Goal: Task Accomplishment & Management: Complete application form

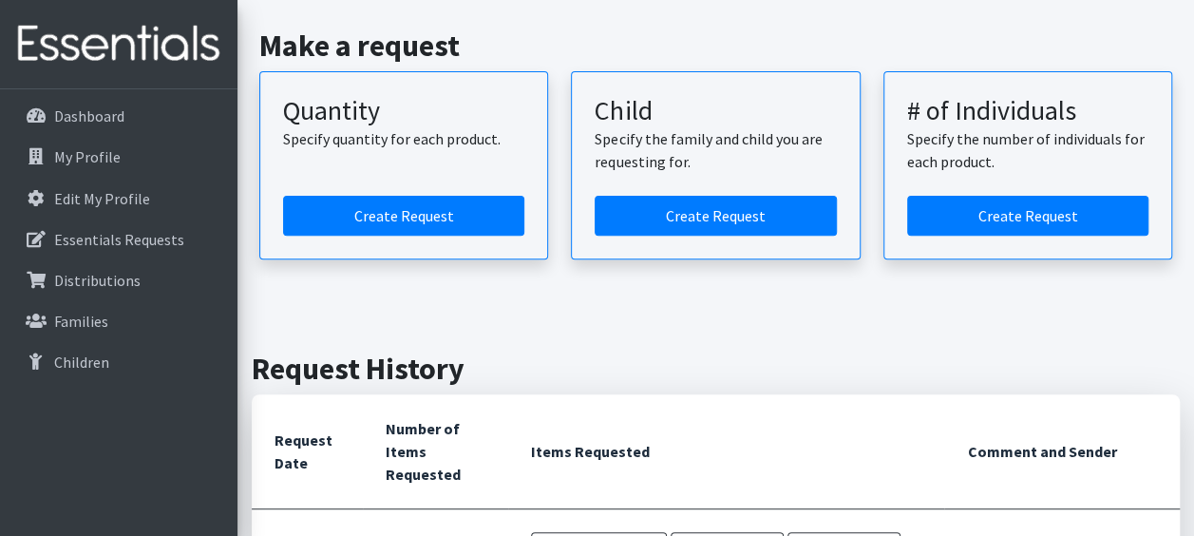
scroll to position [236, 0]
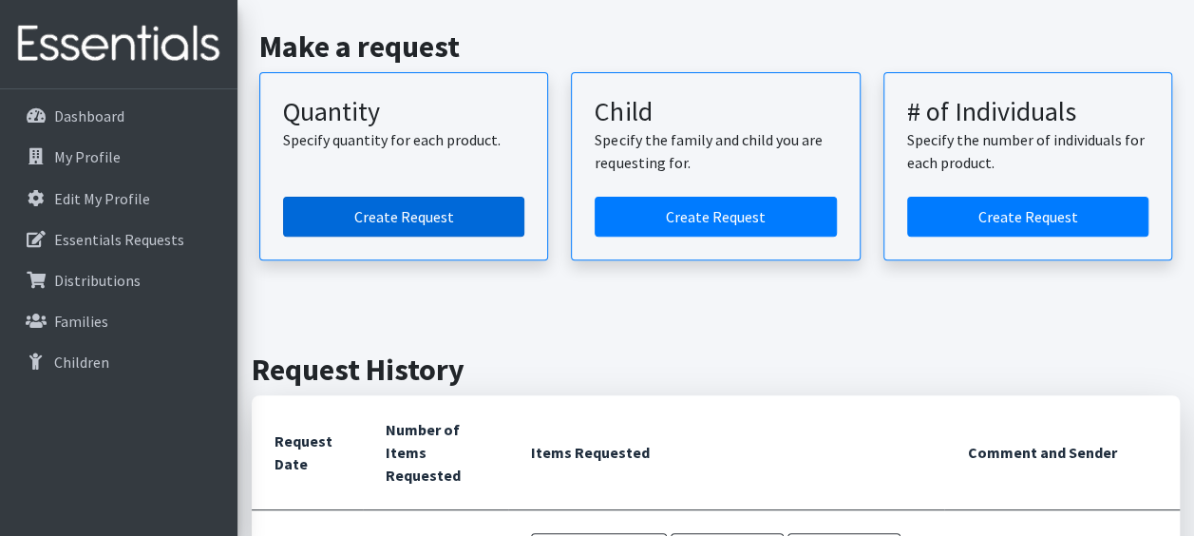
click at [386, 212] on link "Create Request" at bounding box center [403, 217] width 241 height 40
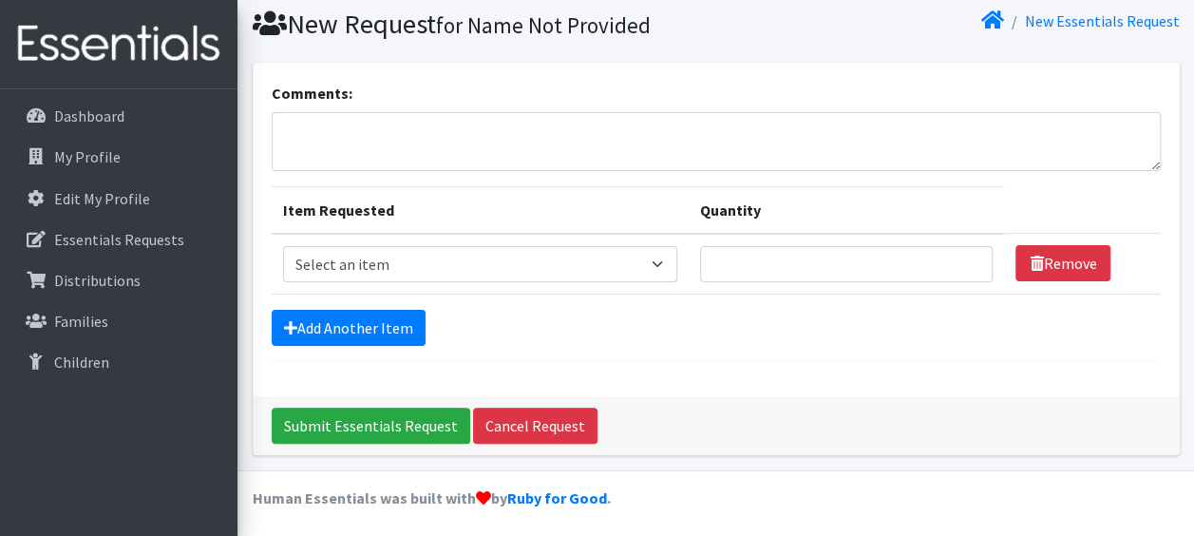
scroll to position [63, 0]
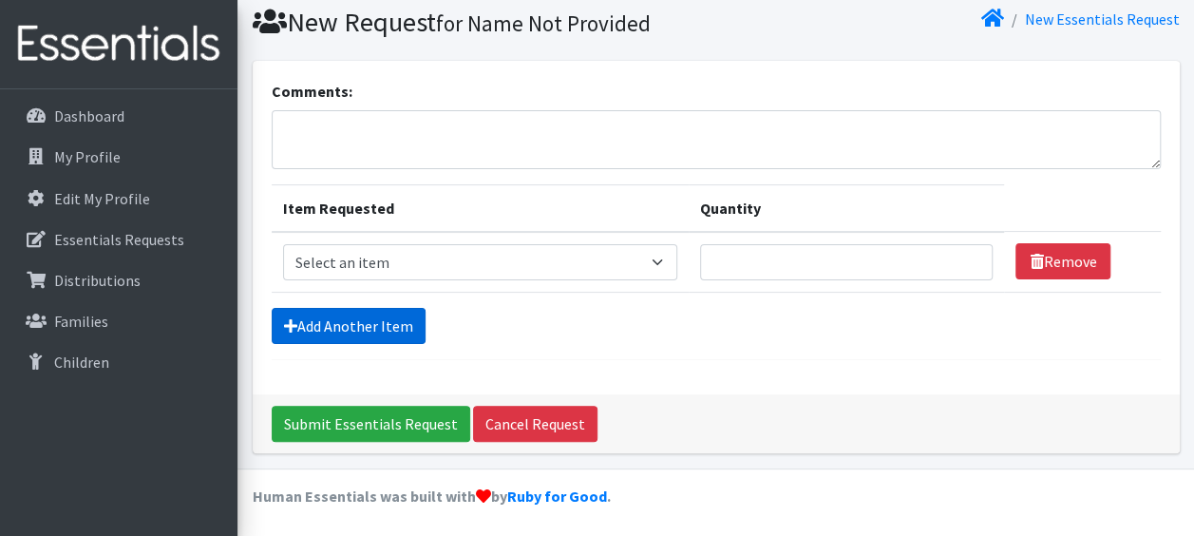
click at [340, 329] on link "Add Another Item" at bounding box center [349, 326] width 154 height 36
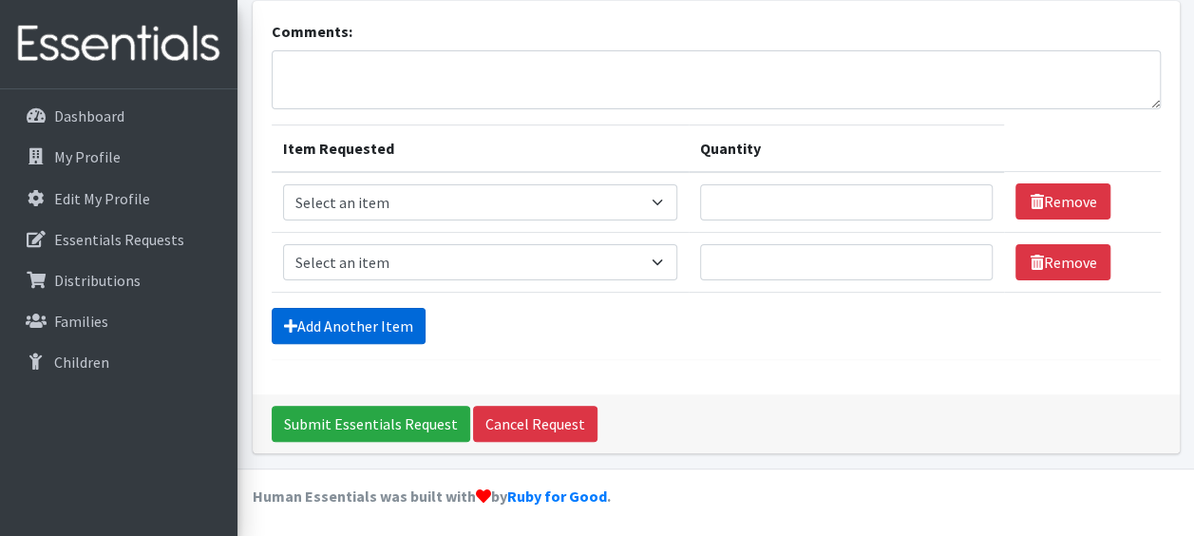
click at [340, 329] on link "Add Another Item" at bounding box center [349, 326] width 154 height 36
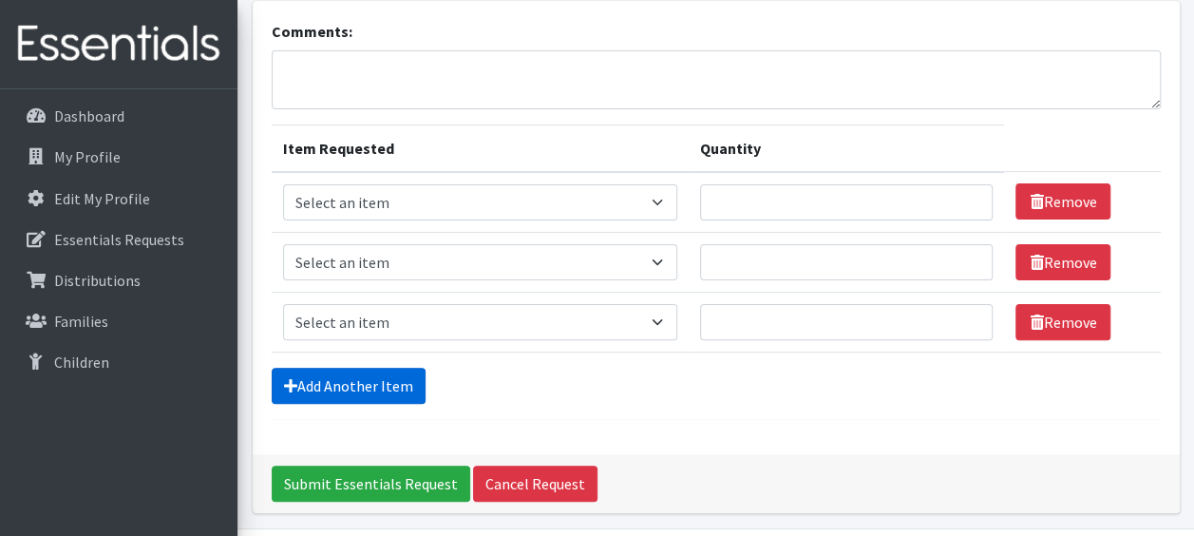
scroll to position [182, 0]
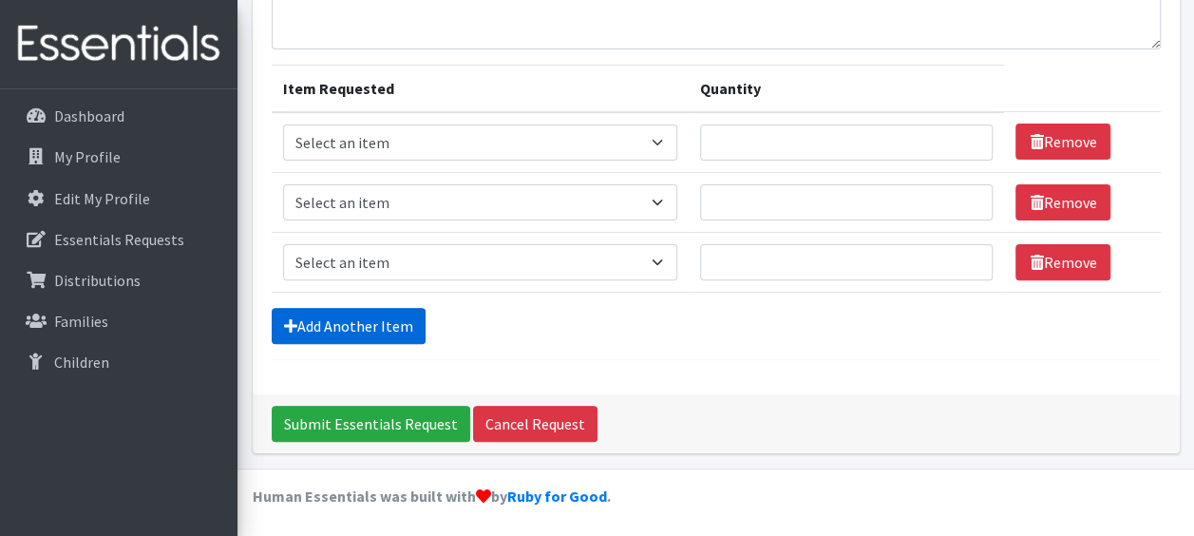
click at [340, 329] on link "Add Another Item" at bounding box center [349, 326] width 154 height 36
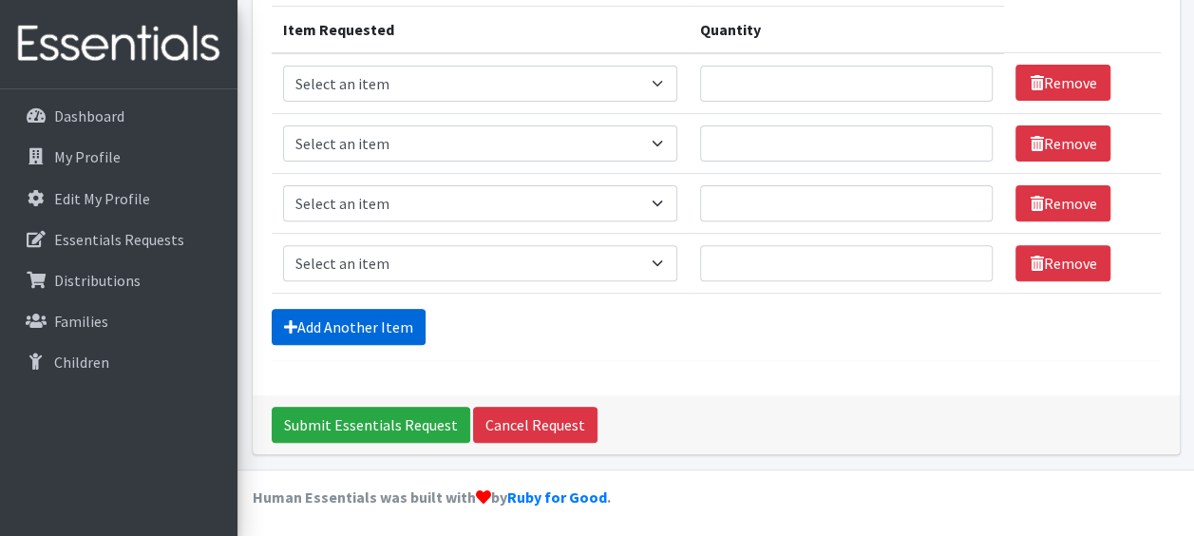
click at [340, 329] on link "Add Another Item" at bounding box center [349, 327] width 154 height 36
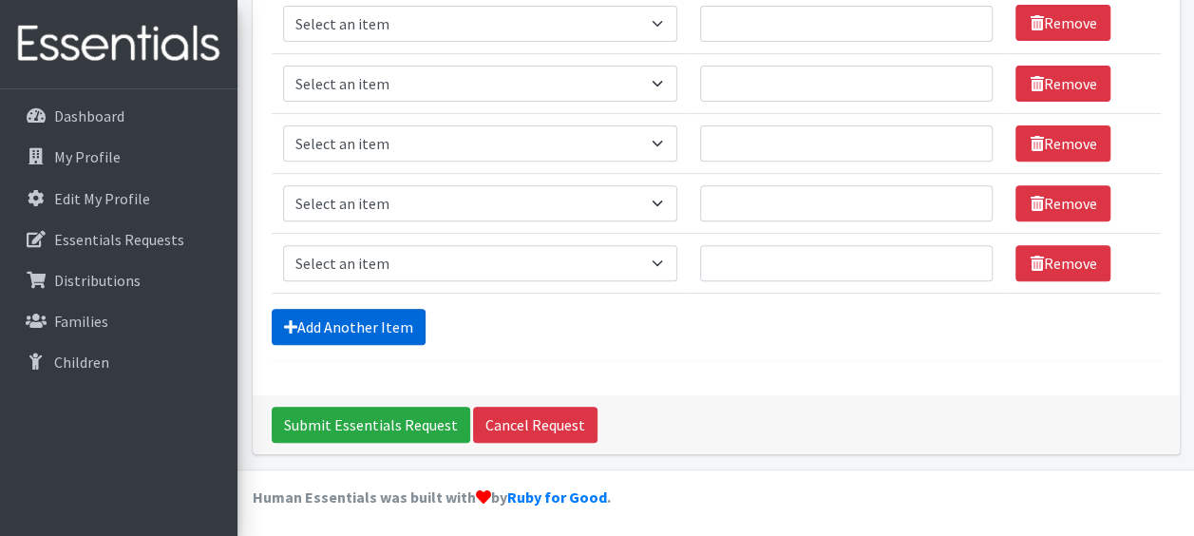
click at [340, 329] on link "Add Another Item" at bounding box center [349, 327] width 154 height 36
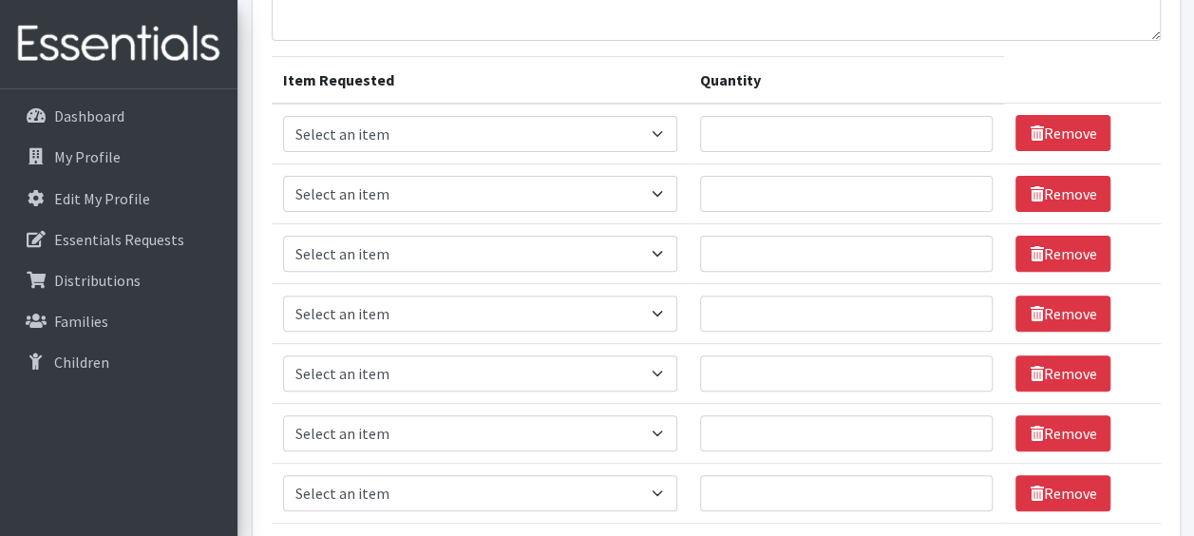
scroll to position [190, 0]
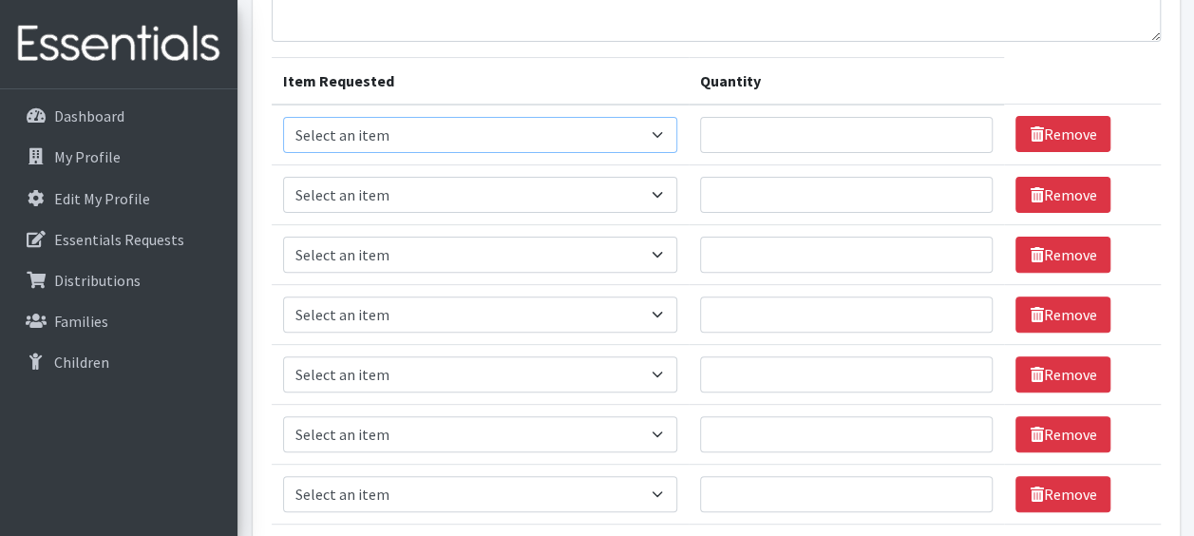
click at [663, 142] on select "Select an item F&D Men L/XL (38-50in waist) x48 F&D Men S/M (28-40in waist) x56…" at bounding box center [480, 135] width 395 height 36
select select "1222"
click at [283, 117] on select "Select an item F&D Men L/XL (38-50in waist) x48 F&D Men S/M (28-40in waist) x56…" at bounding box center [480, 135] width 395 height 36
click at [663, 200] on select "Select an item F&D Men L/XL (38-50in waist) x48 F&D Men S/M (28-40in waist) x56…" at bounding box center [480, 195] width 395 height 36
select select "1201"
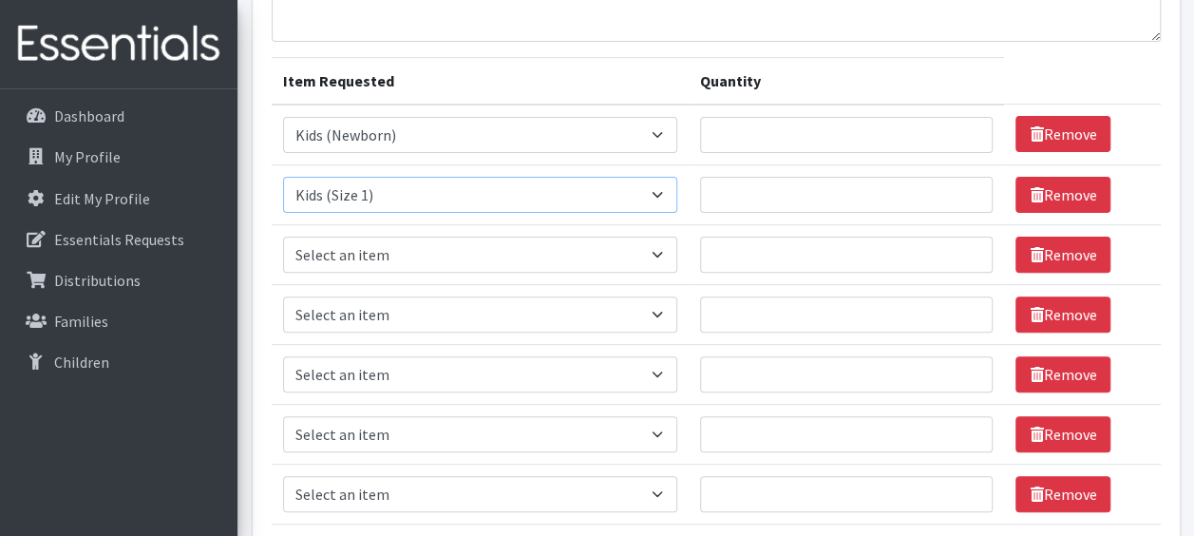
click at [283, 177] on select "Select an item F&D Men L/XL (38-50in waist) x48 F&D Men S/M (28-40in waist) x56…" at bounding box center [480, 195] width 395 height 36
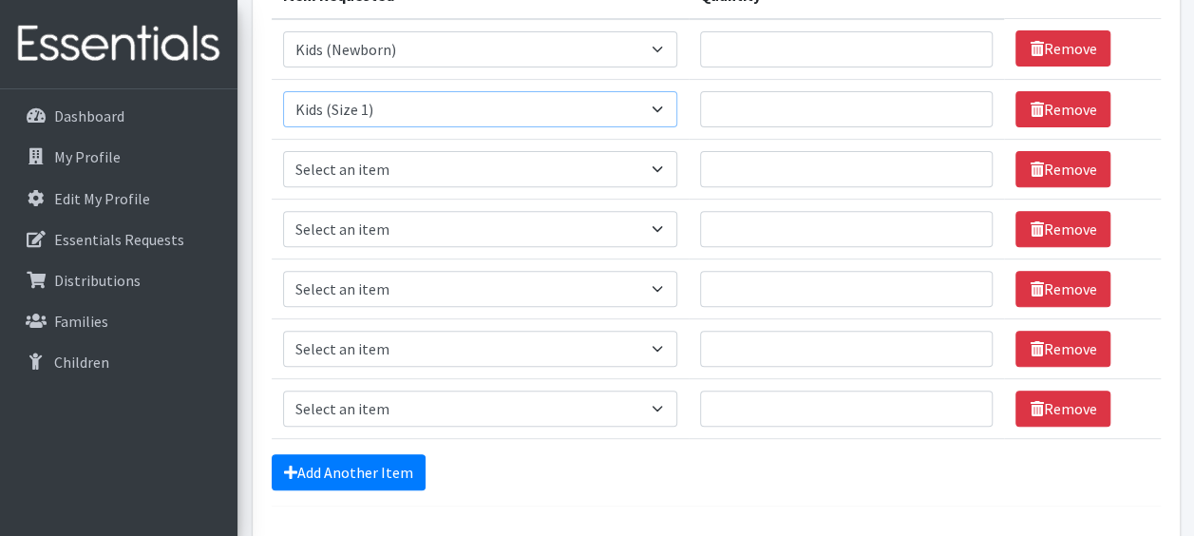
scroll to position [279, 0]
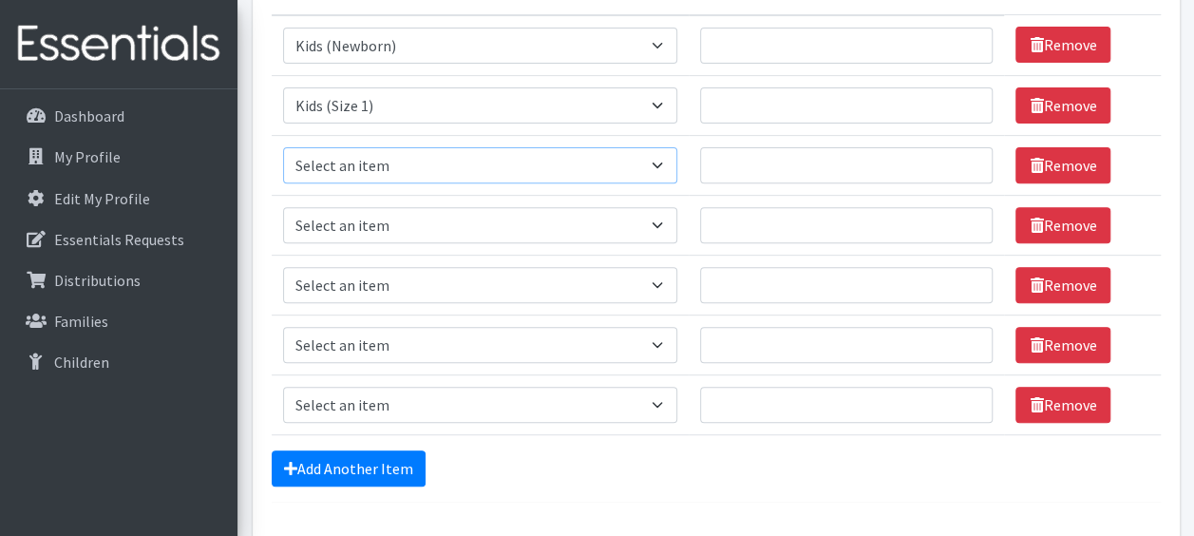
click at [661, 154] on select "Select an item F&D Men L/XL (38-50in waist) x48 F&D Men S/M (28-40in waist) x56…" at bounding box center [480, 165] width 395 height 36
select select "1202"
click at [283, 147] on select "Select an item F&D Men L/XL (38-50in waist) x48 F&D Men S/M (28-40in waist) x56…" at bounding box center [480, 165] width 395 height 36
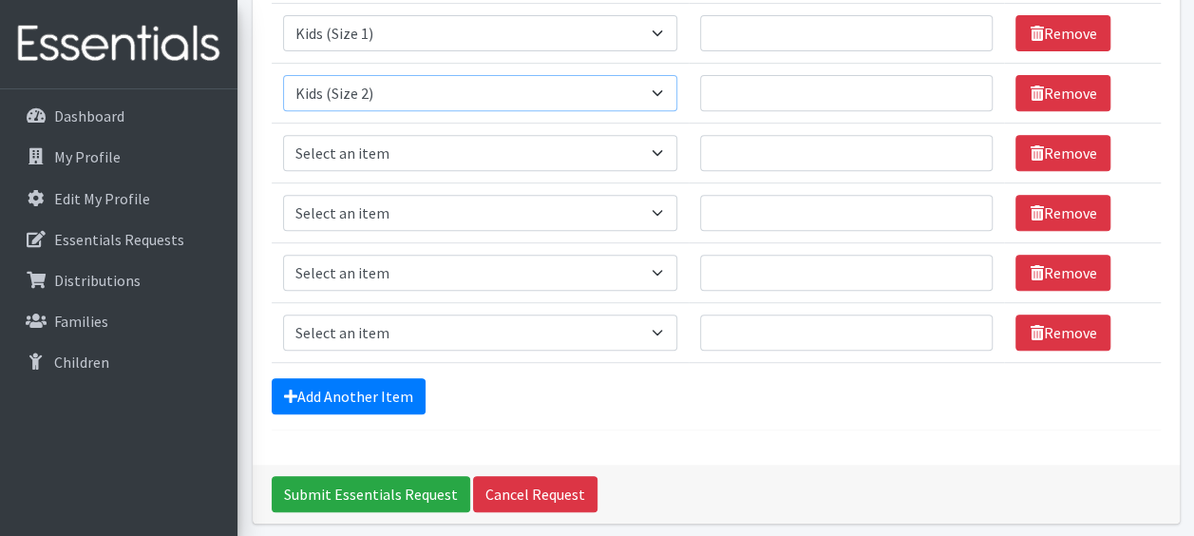
scroll to position [357, 0]
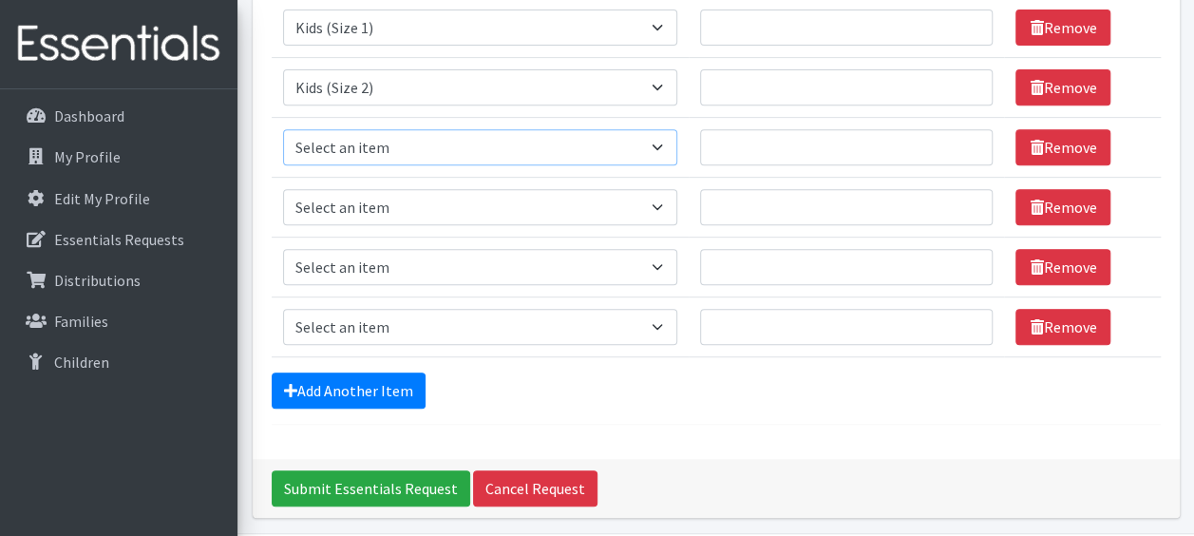
click at [654, 144] on select "Select an item F&D Men L/XL (38-50in waist) x48 F&D Men S/M (28-40in waist) x56…" at bounding box center [480, 147] width 395 height 36
select select "1221"
click at [283, 129] on select "Select an item F&D Men L/XL (38-50in waist) x48 F&D Men S/M (28-40in waist) x56…" at bounding box center [480, 147] width 395 height 36
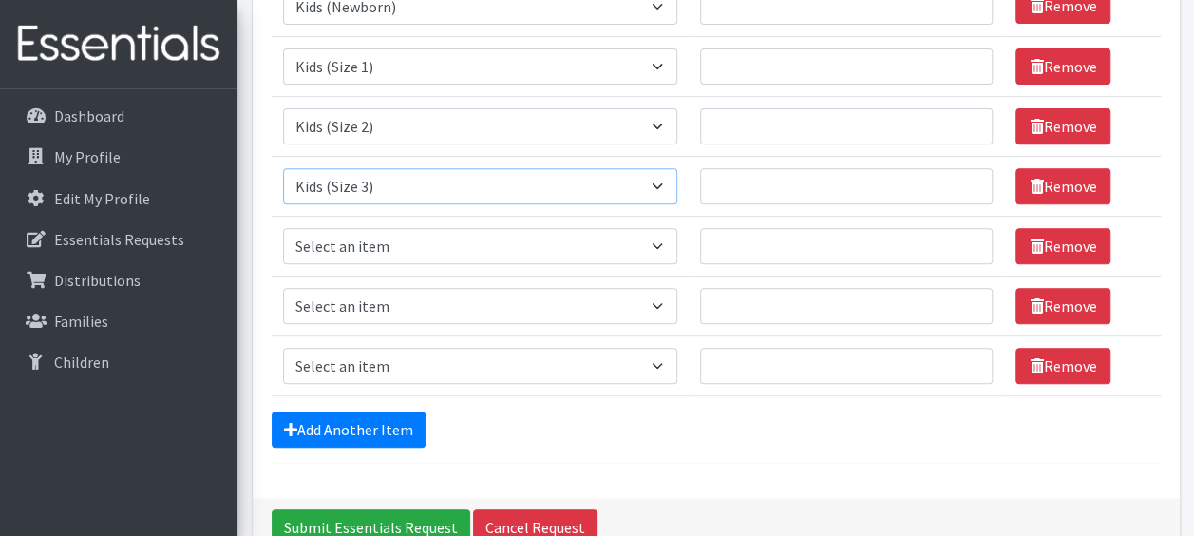
scroll to position [344, 0]
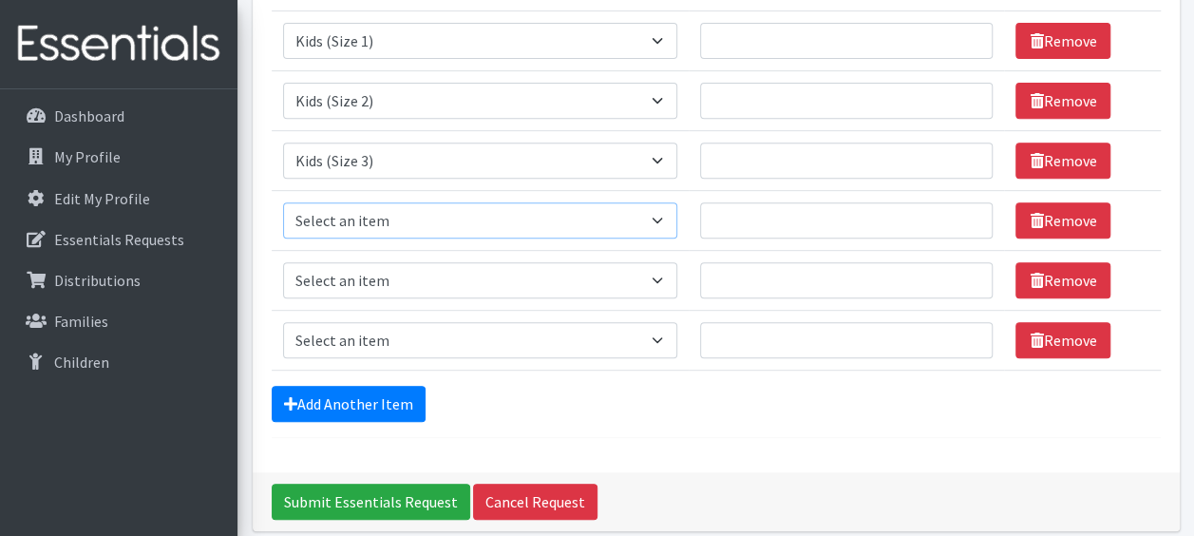
click at [655, 220] on select "Select an item F&D Men L/XL (38-50in waist) x48 F&D Men S/M (28-40in waist) x56…" at bounding box center [480, 220] width 395 height 36
select select "1213"
click at [283, 202] on select "Select an item F&D Men L/XL (38-50in waist) x48 F&D Men S/M (28-40in waist) x56…" at bounding box center [480, 220] width 395 height 36
click at [656, 273] on select "Select an item F&D Men L/XL (38-50in waist) x48 F&D Men S/M (28-40in waist) x56…" at bounding box center [480, 280] width 395 height 36
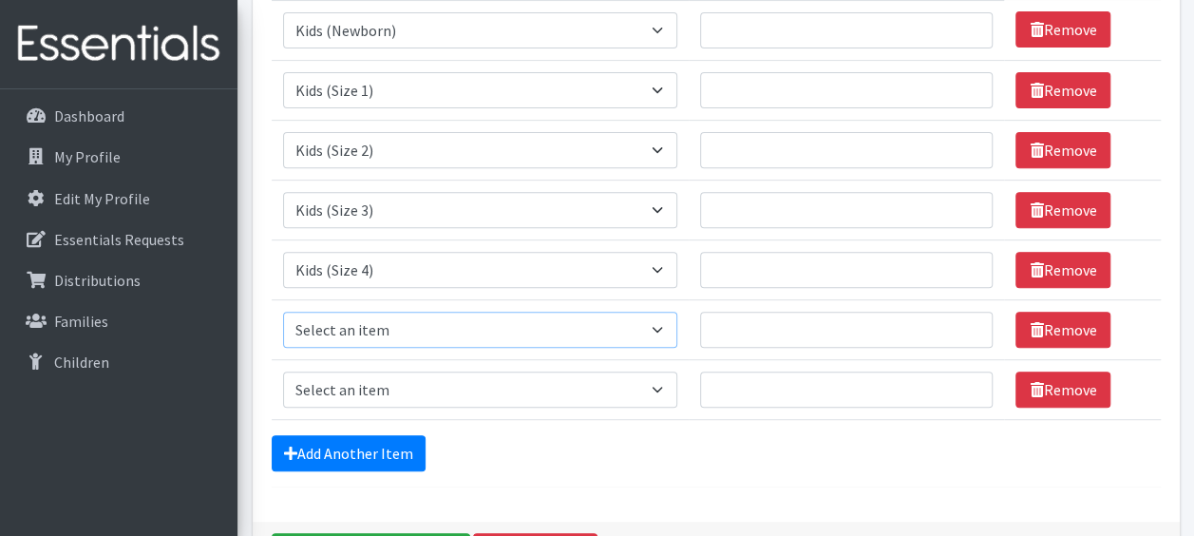
scroll to position [296, 0]
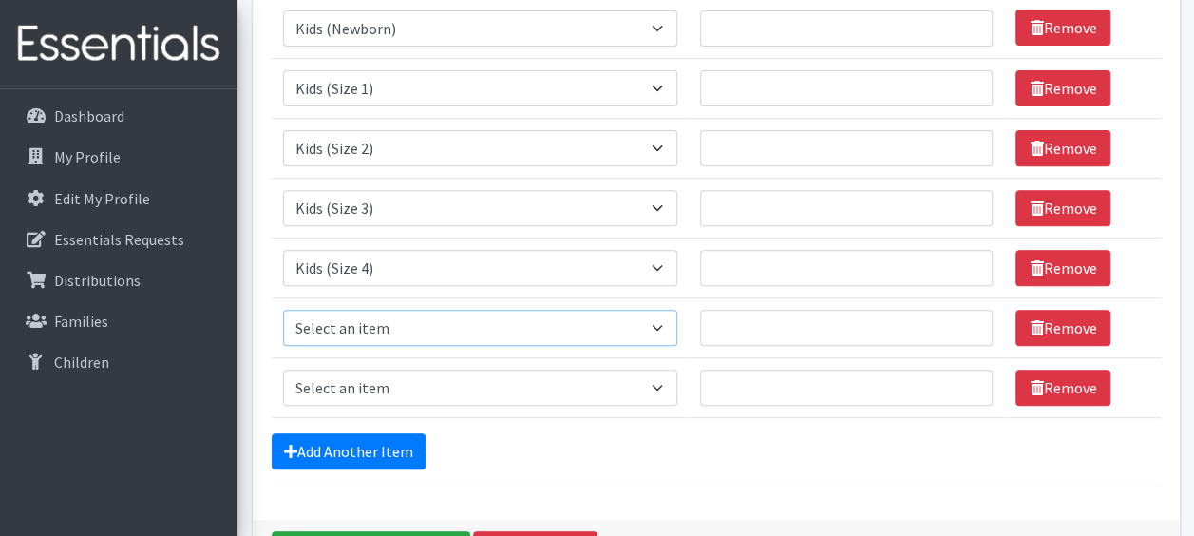
click at [659, 325] on select "Select an item F&D Men L/XL (38-50in waist) x48 F&D Men S/M (28-40in waist) x56…" at bounding box center [480, 328] width 395 height 36
select select "1214"
click at [283, 310] on select "Select an item F&D Men L/XL (38-50in waist) x48 F&D Men S/M (28-40in waist) x56…" at bounding box center [480, 328] width 395 height 36
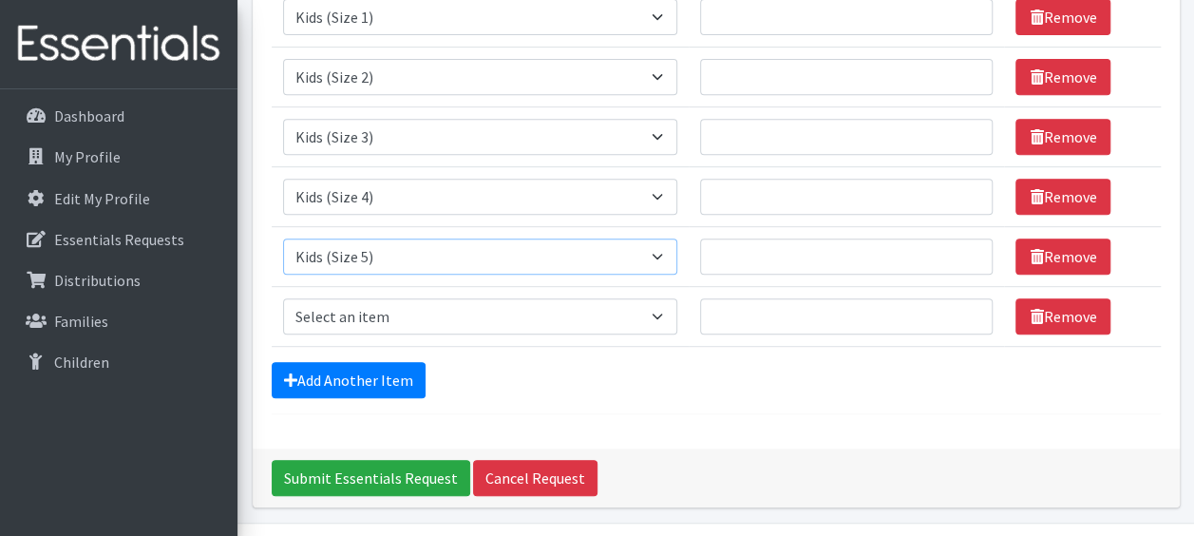
scroll to position [369, 0]
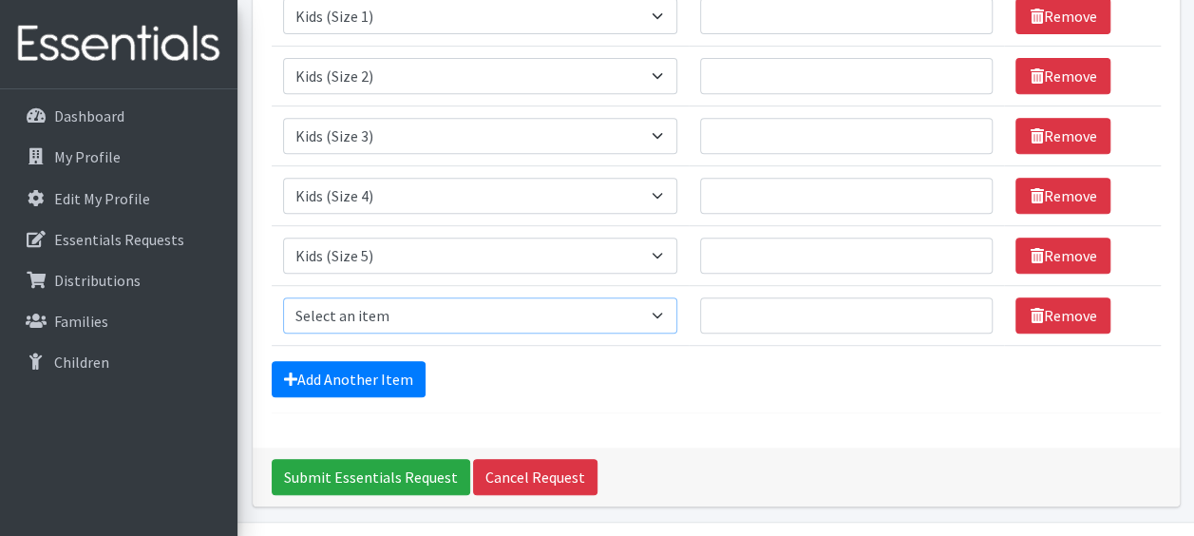
click at [662, 302] on select "Select an item F&D Men L/XL (38-50in waist) x48 F&D Men S/M (28-40in waist) x56…" at bounding box center [480, 315] width 395 height 36
select select "1216"
click at [283, 297] on select "Select an item F&D Men L/XL (38-50in waist) x48 F&D Men S/M (28-40in waist) x56…" at bounding box center [480, 315] width 395 height 36
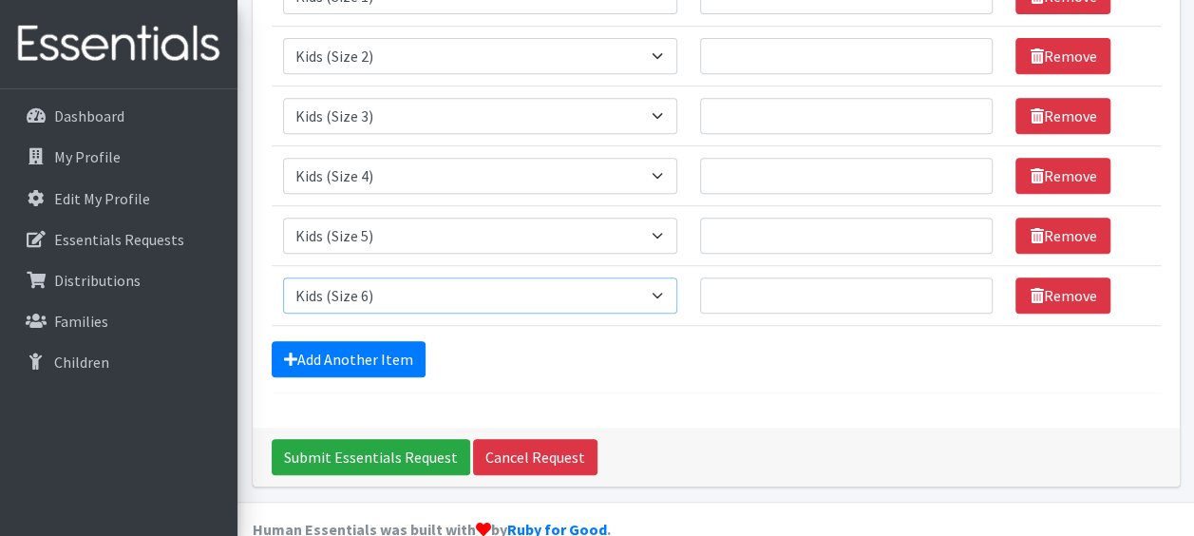
scroll to position [420, 0]
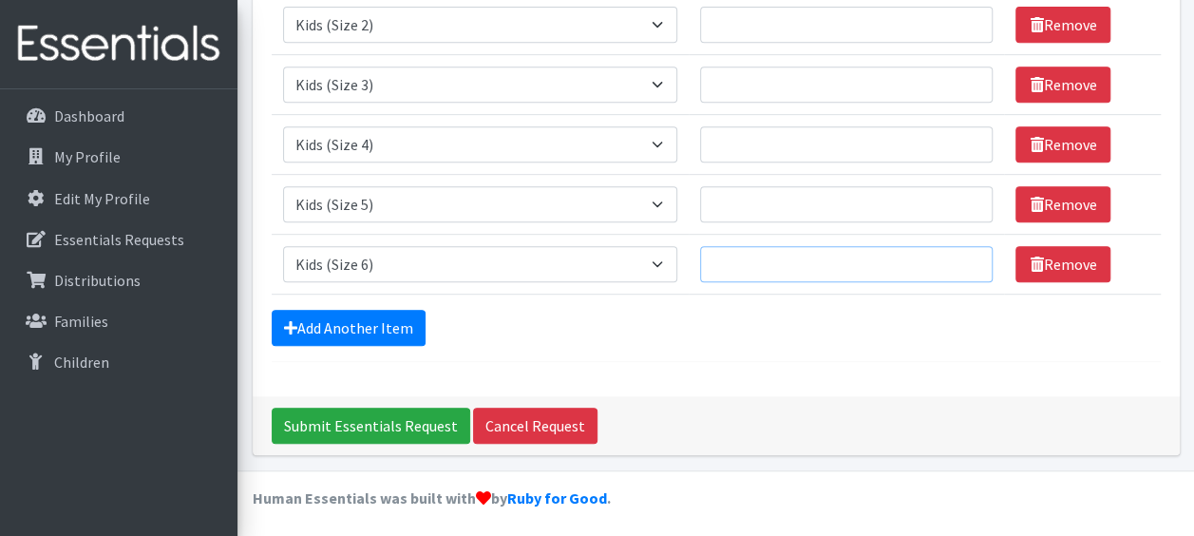
click at [764, 265] on input "Quantity" at bounding box center [846, 264] width 293 height 36
type input "150"
click at [753, 206] on input "Quantity" at bounding box center [846, 204] width 293 height 36
type input "300"
click at [719, 137] on input "Quantity" at bounding box center [846, 144] width 293 height 36
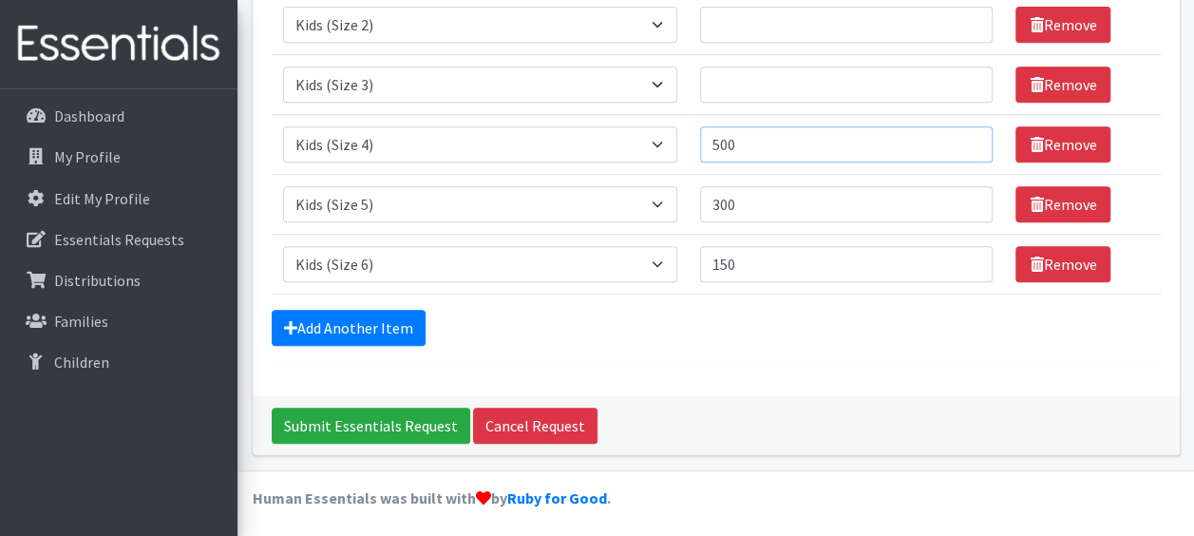
type input "500"
click at [723, 82] on input "Quantity" at bounding box center [846, 85] width 293 height 36
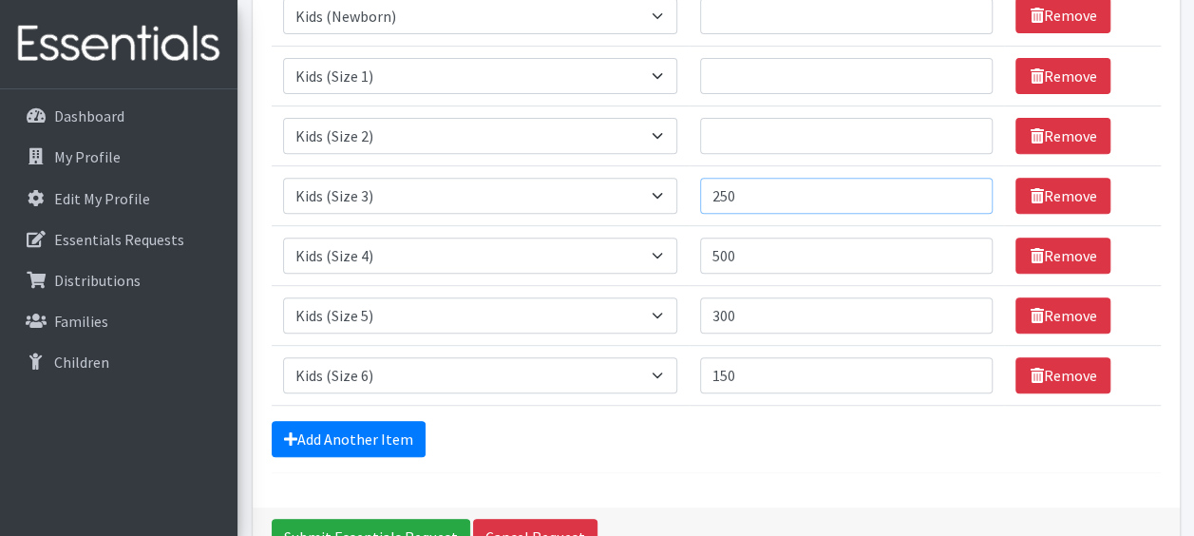
scroll to position [308, 0]
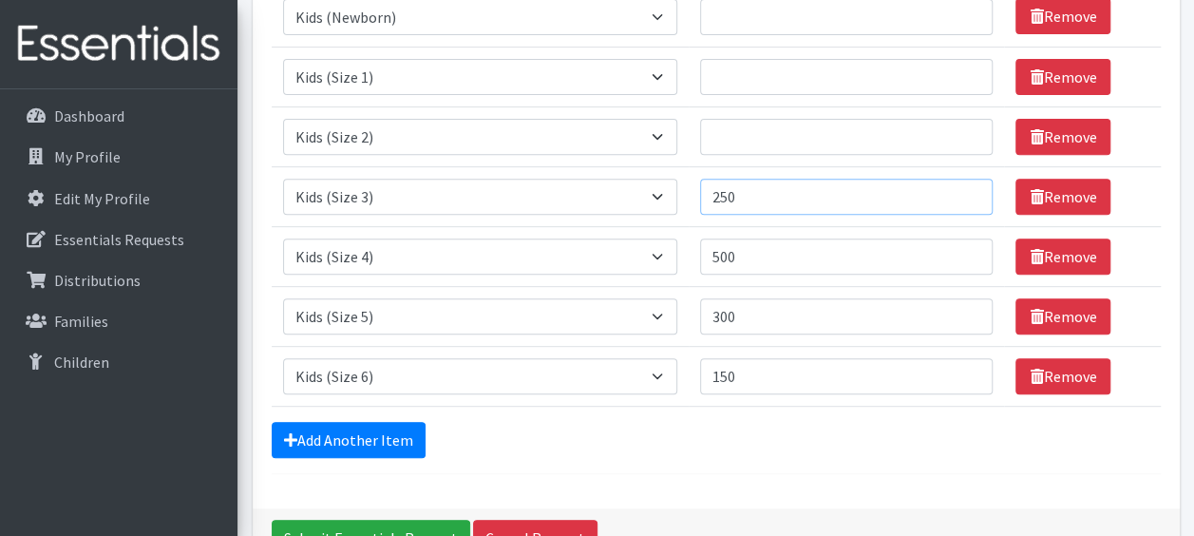
type input "250"
click at [727, 135] on input "Quantity" at bounding box center [846, 137] width 293 height 36
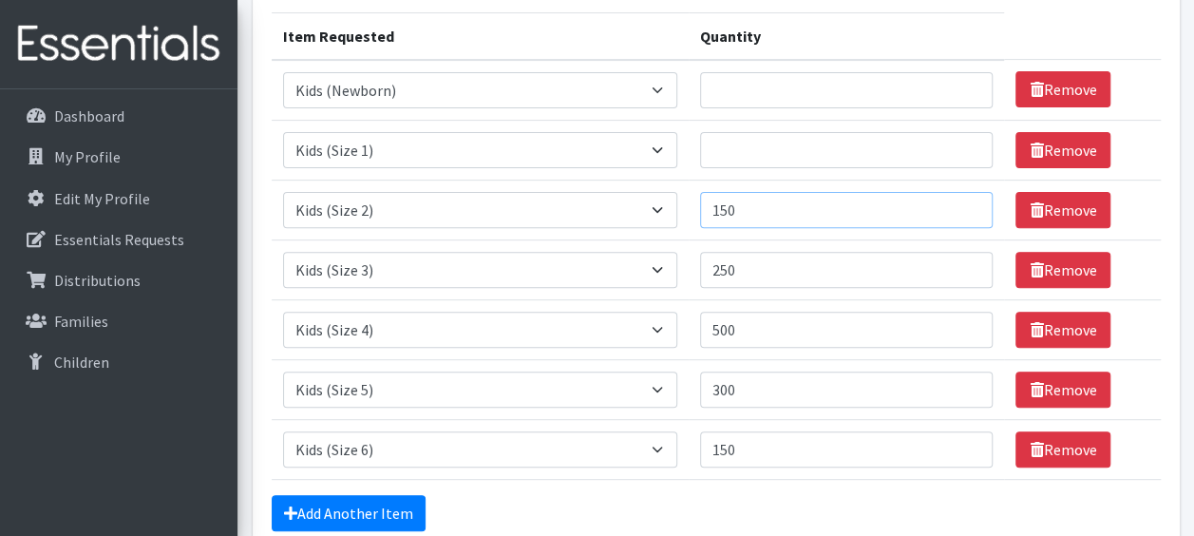
scroll to position [234, 0]
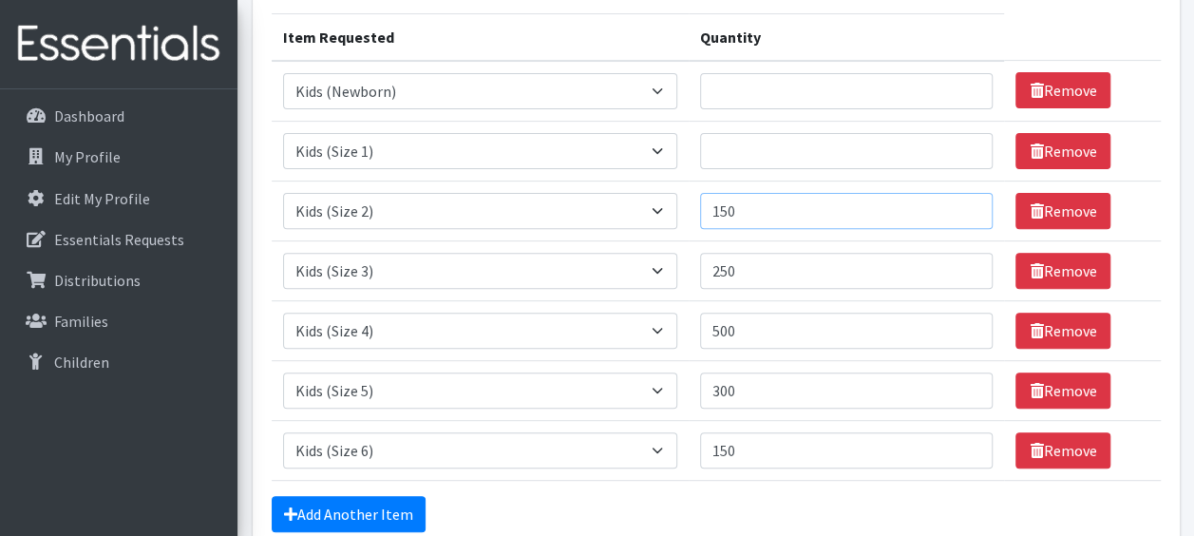
type input "150"
click at [719, 148] on input "Quantity" at bounding box center [846, 151] width 293 height 36
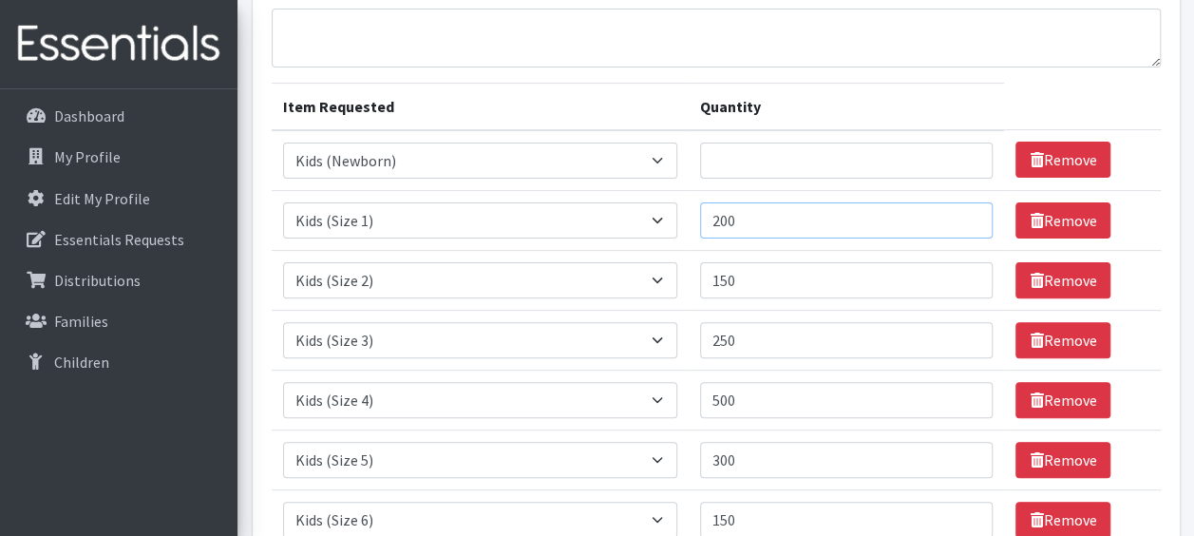
scroll to position [161, 0]
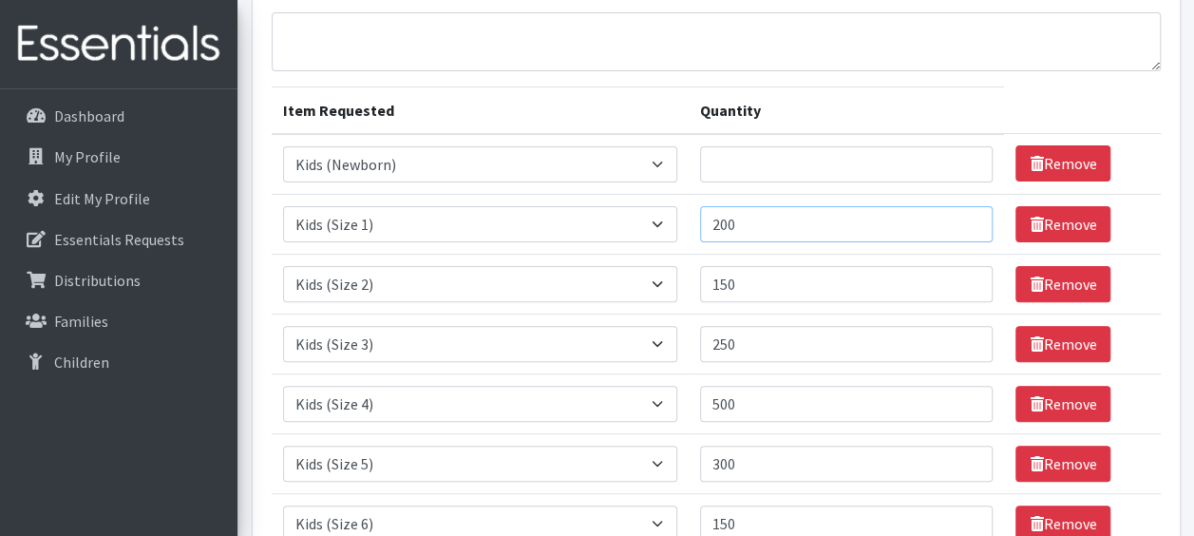
type input "200"
click at [721, 158] on input "Quantity" at bounding box center [846, 164] width 293 height 36
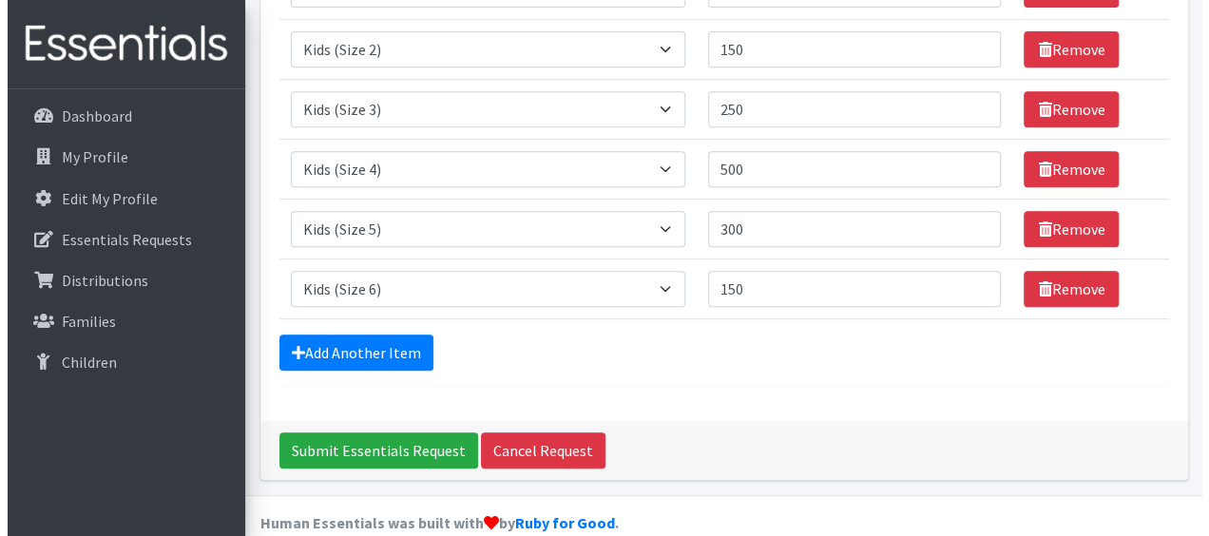
scroll to position [420, 0]
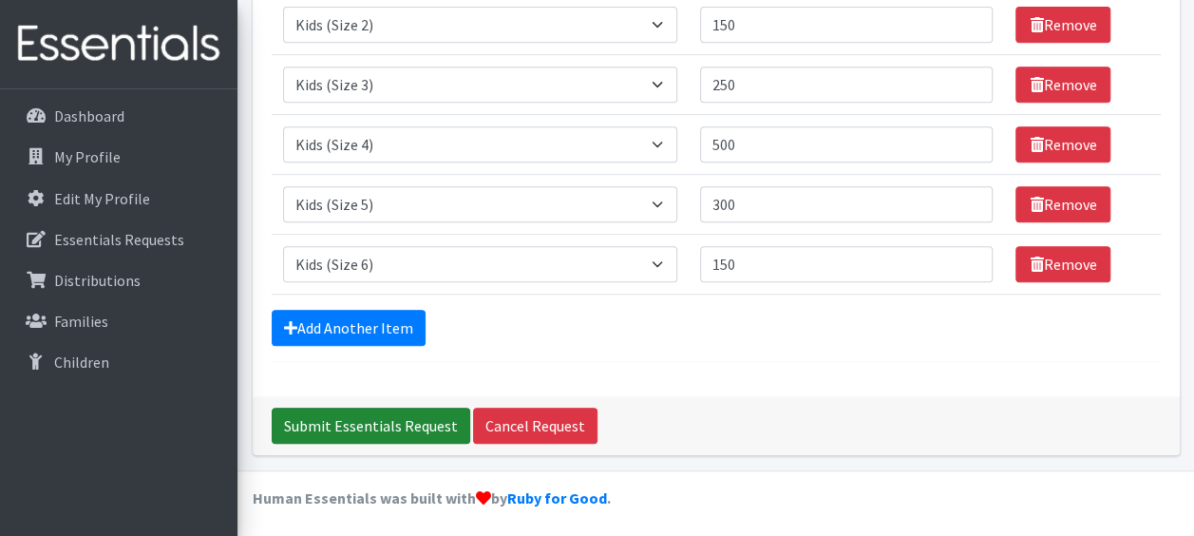
type input "100"
click at [349, 418] on input "Submit Essentials Request" at bounding box center [371, 426] width 199 height 36
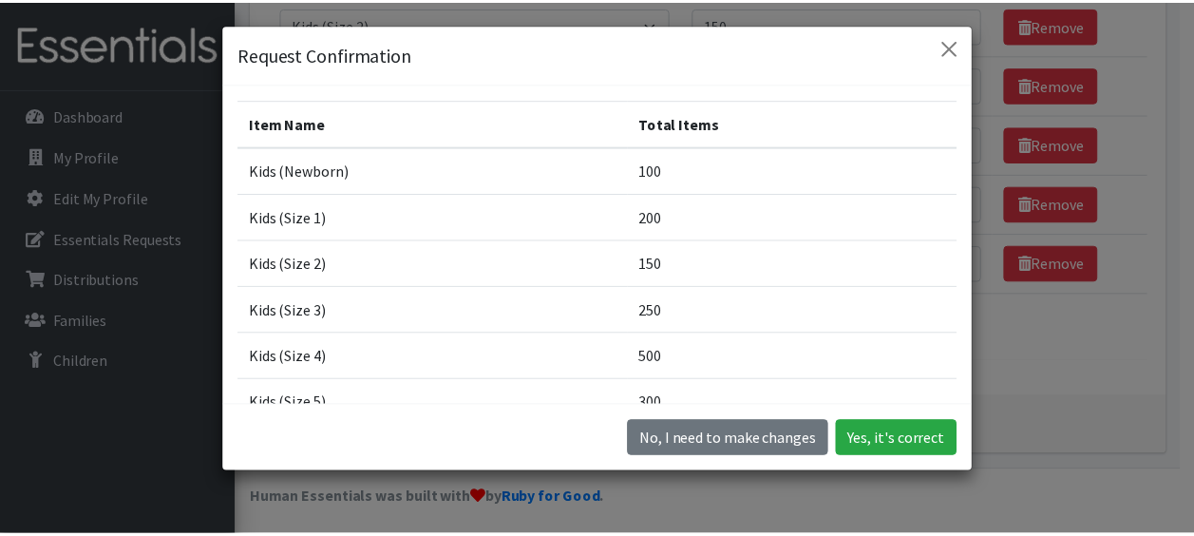
scroll to position [53, 0]
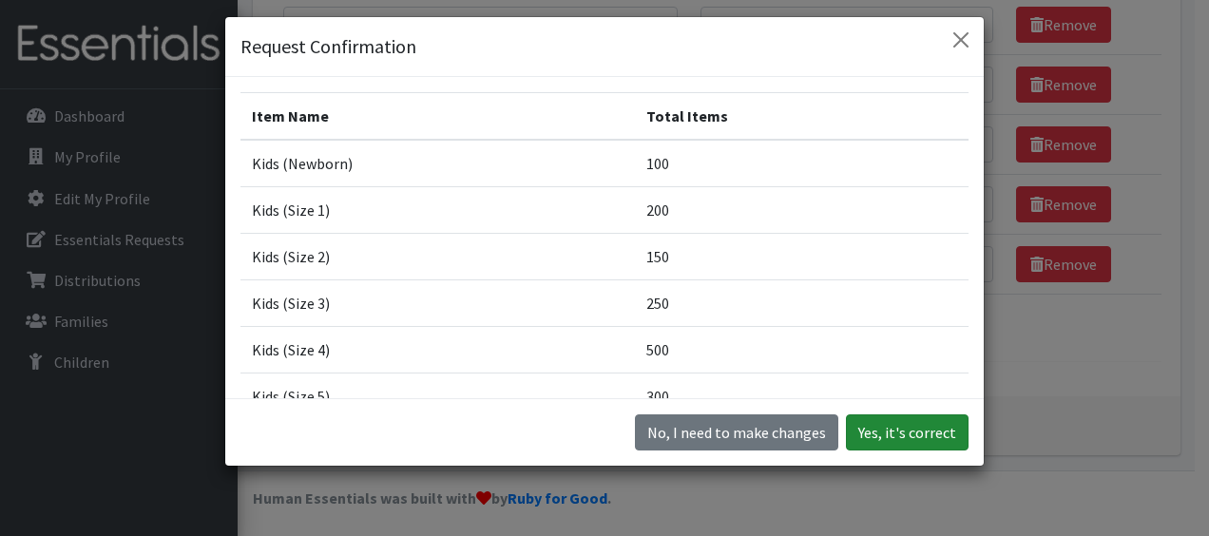
click at [899, 439] on button "Yes, it's correct" at bounding box center [907, 432] width 123 height 36
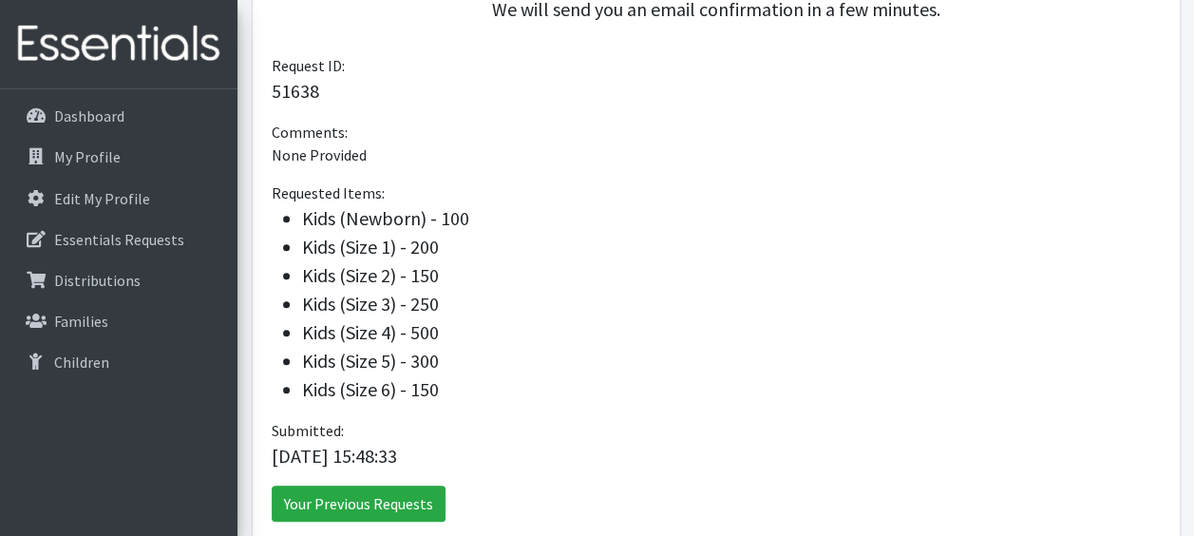
scroll to position [662, 0]
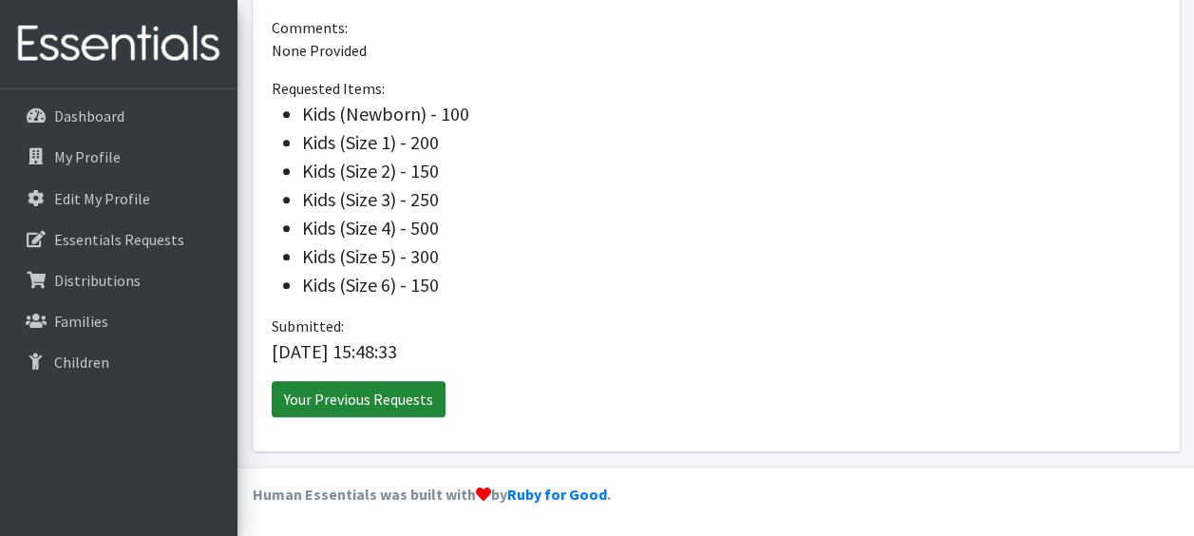
click at [335, 402] on link "Your Previous Requests" at bounding box center [359, 399] width 174 height 36
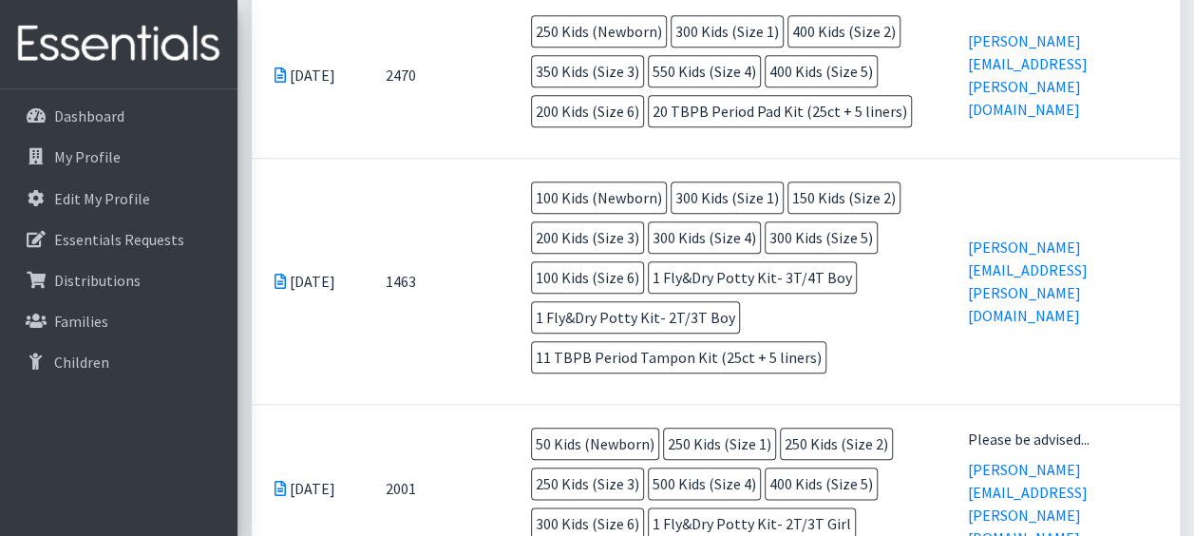
scroll to position [850, 0]
